Goal: Find specific page/section: Locate item on page

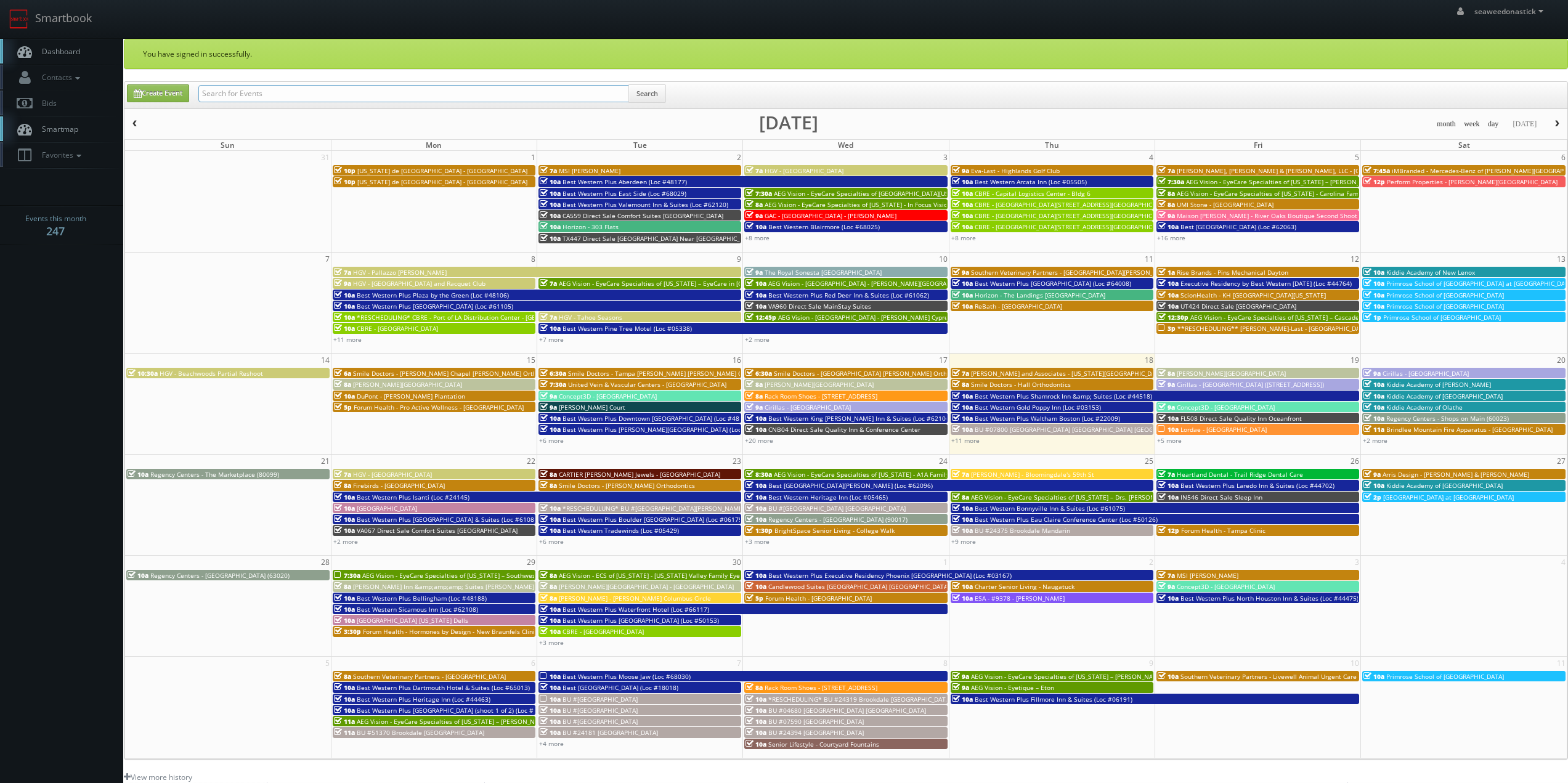
click at [265, 95] on input "text" at bounding box center [414, 93] width 431 height 17
paste input "(08-14-25) TX416 Direct Sale Quality Inn Paris"
drag, startPoint x: 242, startPoint y: 92, endPoint x: 57, endPoint y: 113, distance: 186.2
click at [59, 113] on body "Smartbook Toggle Side Navigation Toggle Top Navigation seaweedonastick seaweedo…" at bounding box center [784, 507] width 1568 height 1013
type input "TX416 Direct Sale Quality Inn [GEOGRAPHIC_DATA]"
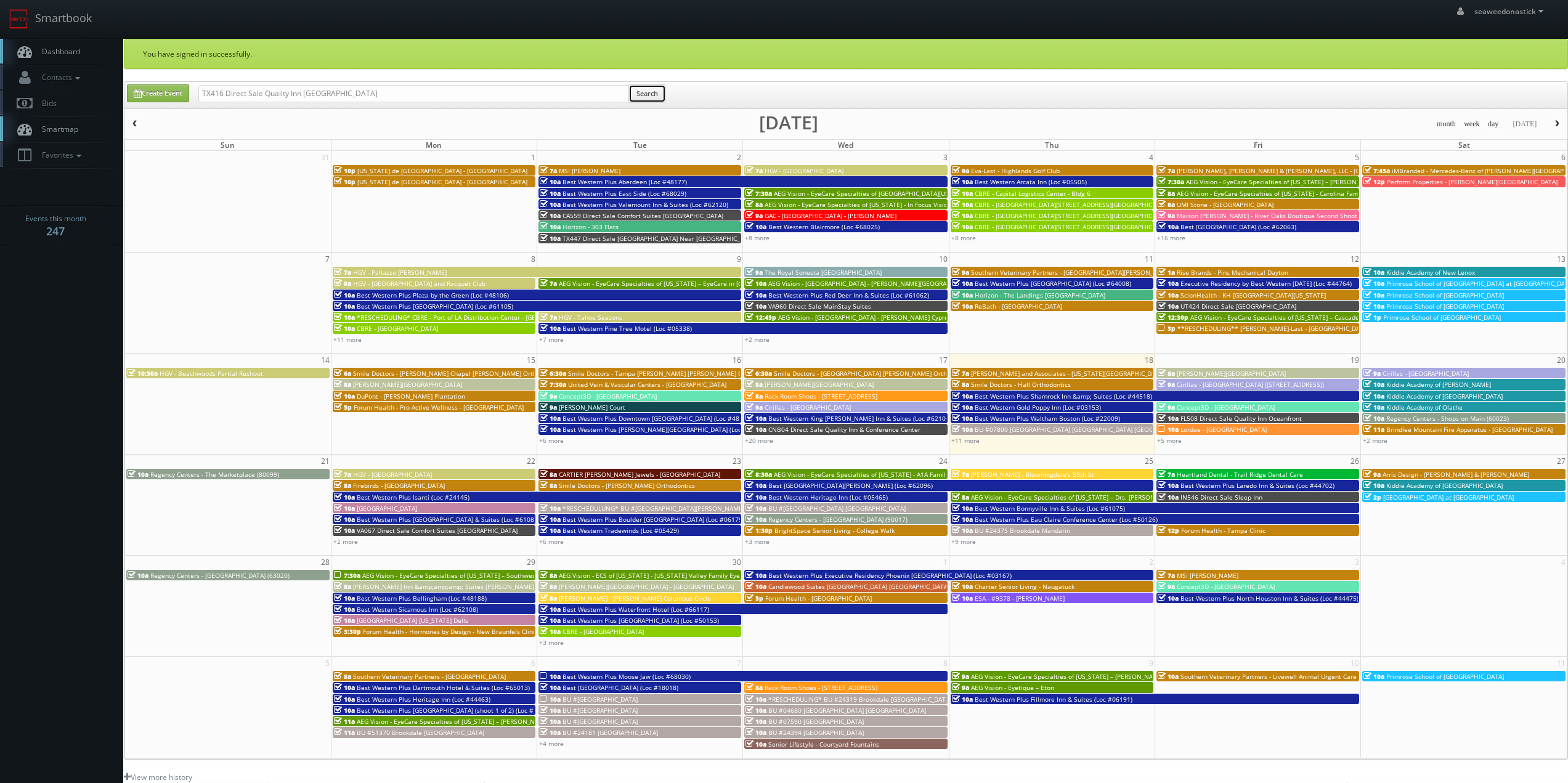
click at [642, 99] on button "Search" at bounding box center [647, 93] width 37 height 19
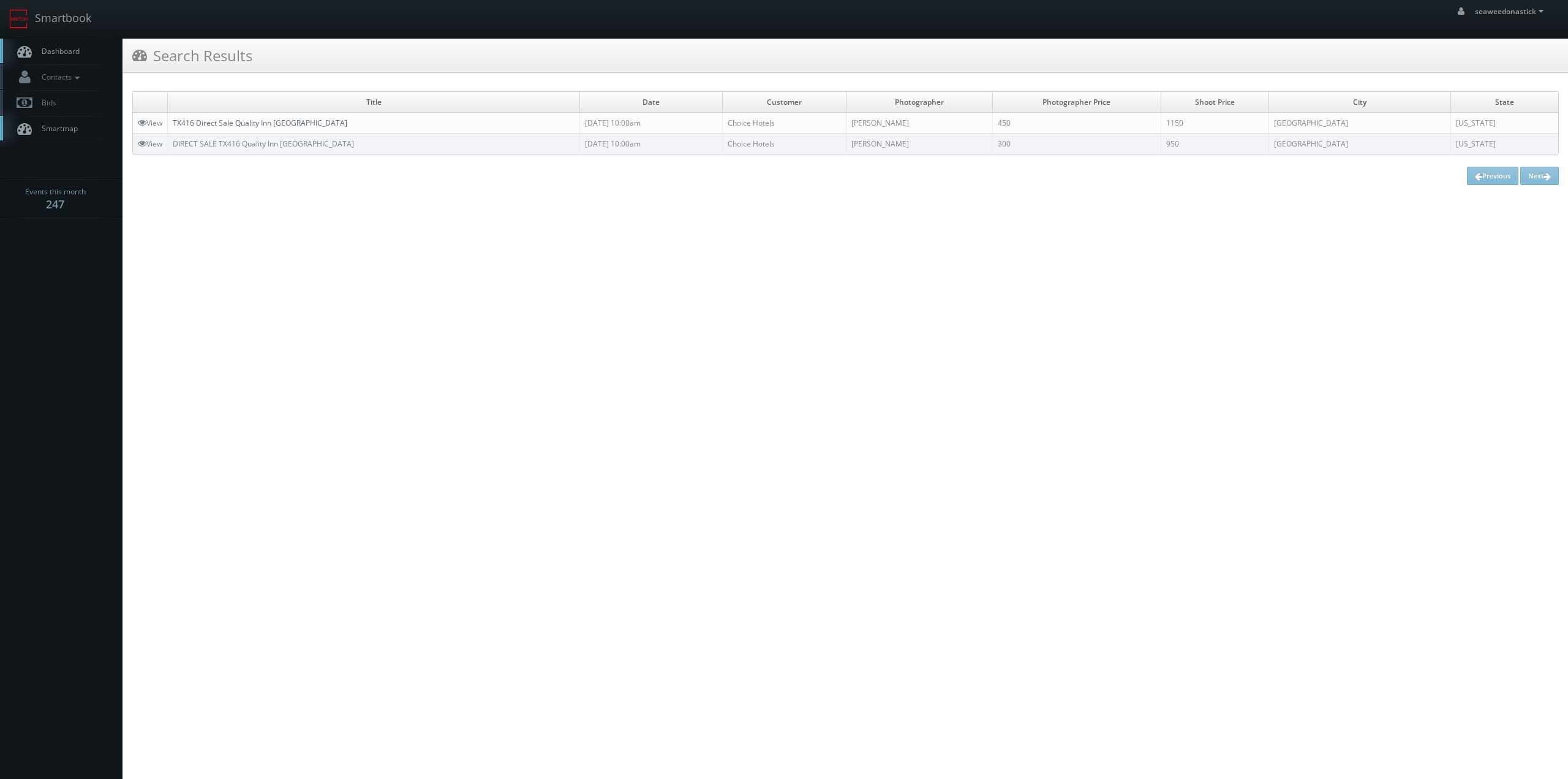
click at [264, 125] on link "TX416 Direct Sale Quality Inn [GEOGRAPHIC_DATA]" at bounding box center [260, 123] width 175 height 10
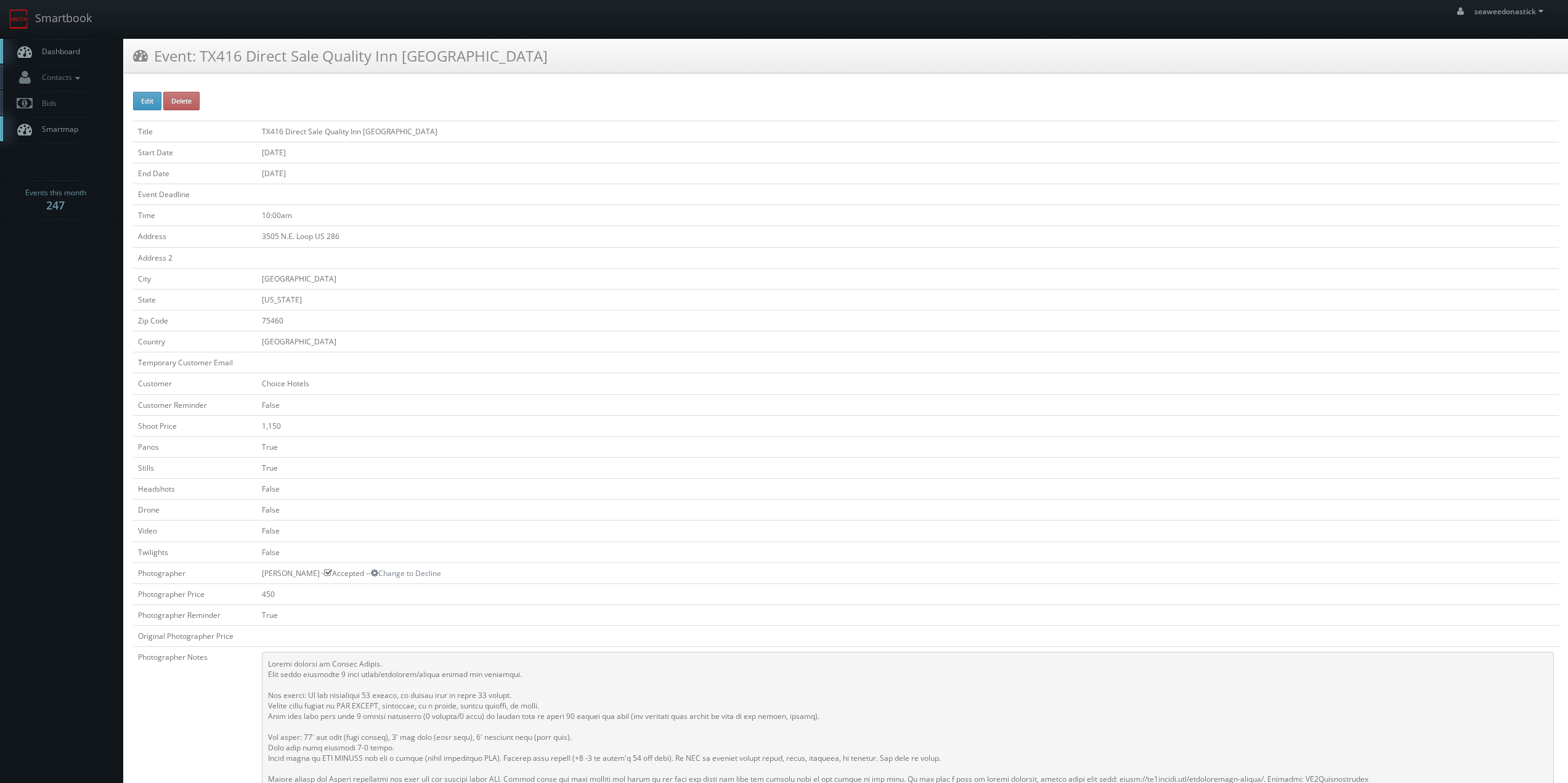
click at [452, 206] on td "10:00am" at bounding box center [908, 215] width 1302 height 21
